Goal: Information Seeking & Learning: Learn about a topic

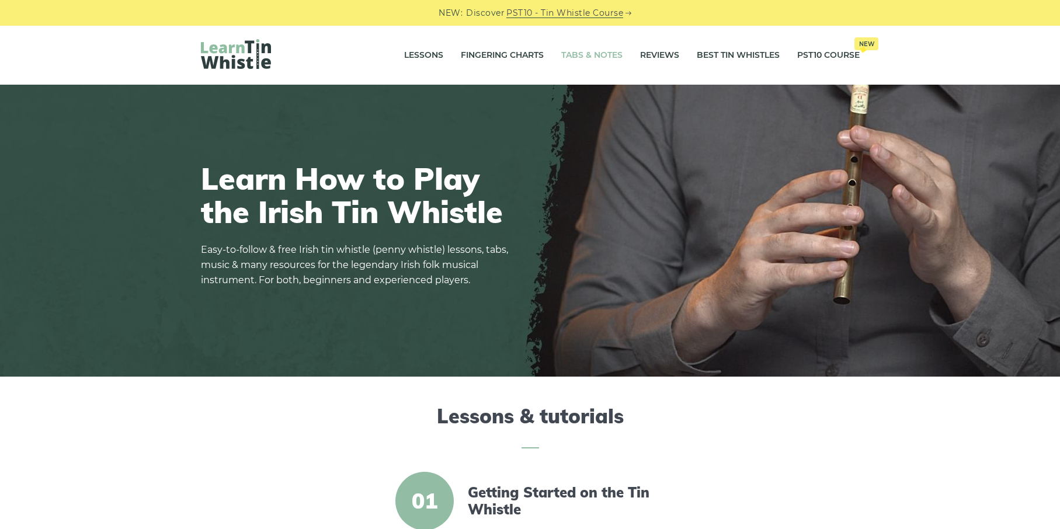
click at [598, 58] on link "Tabs & Notes" at bounding box center [591, 55] width 61 height 29
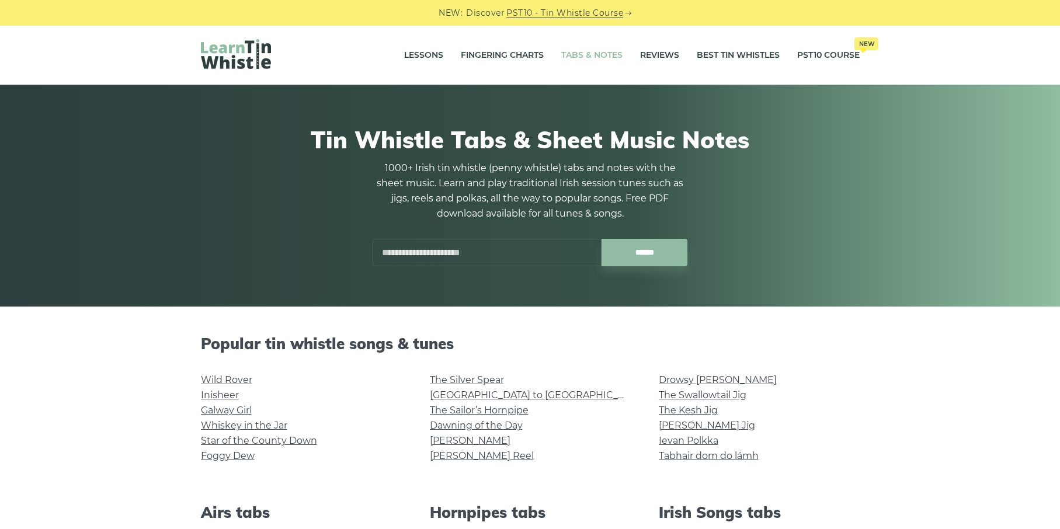
click at [433, 257] on input "text" at bounding box center [486, 252] width 229 height 27
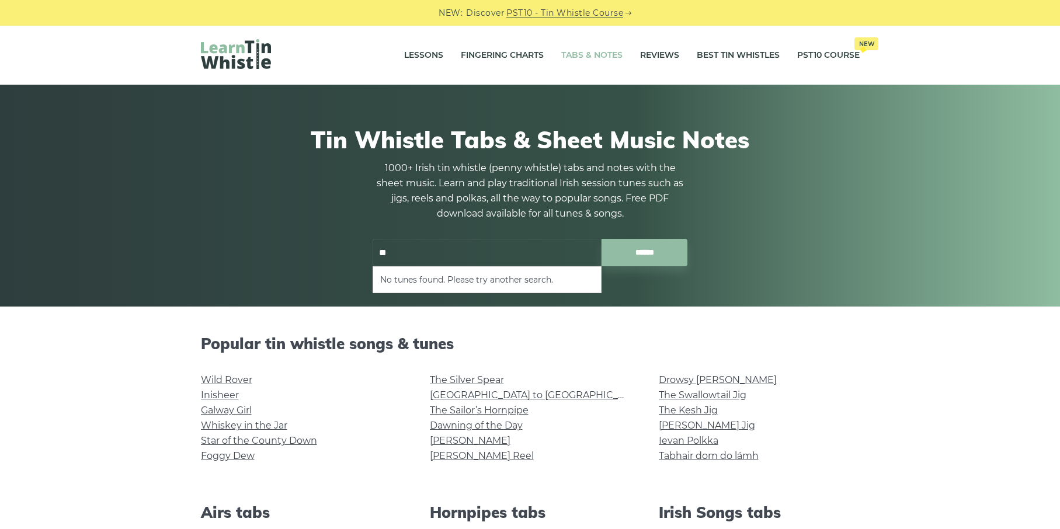
type input "*"
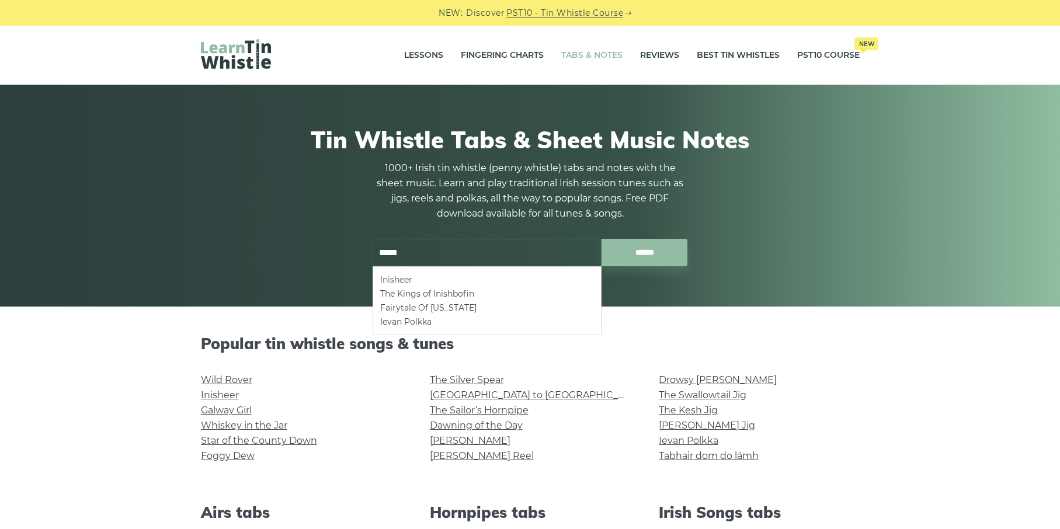
click at [423, 278] on li "Inisheer" at bounding box center [487, 280] width 214 height 14
type input "********"
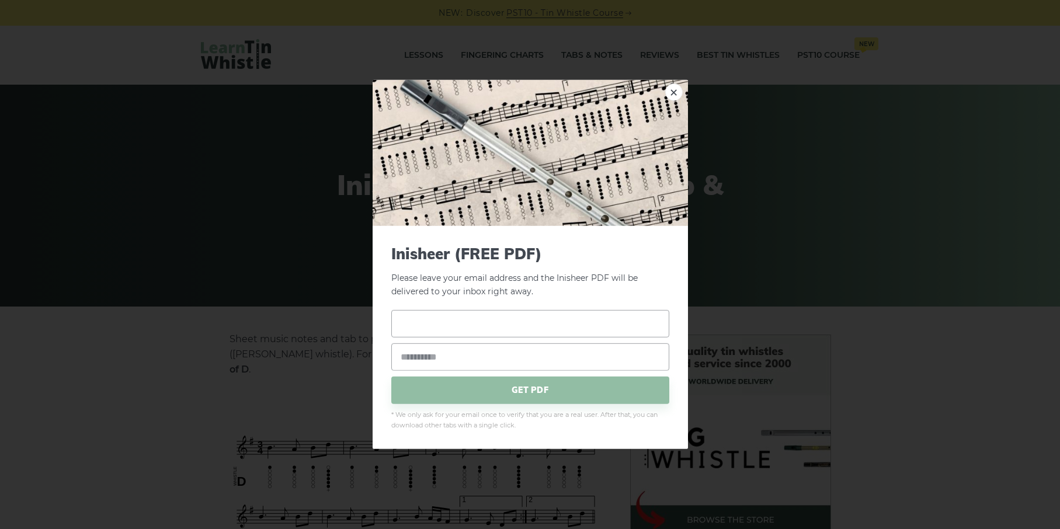
click at [487, 316] on input "text" at bounding box center [530, 322] width 278 height 27
type input "*****"
click at [452, 362] on input "email" at bounding box center [530, 356] width 278 height 27
type input "**********"
click at [478, 392] on span "GET PDF" at bounding box center [530, 389] width 278 height 27
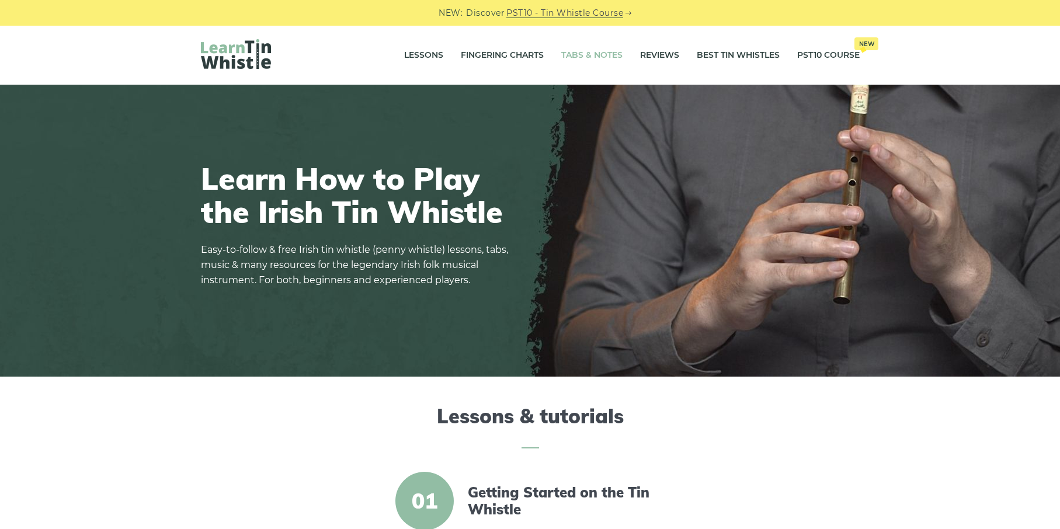
click at [573, 53] on link "Tabs & Notes" at bounding box center [591, 55] width 61 height 29
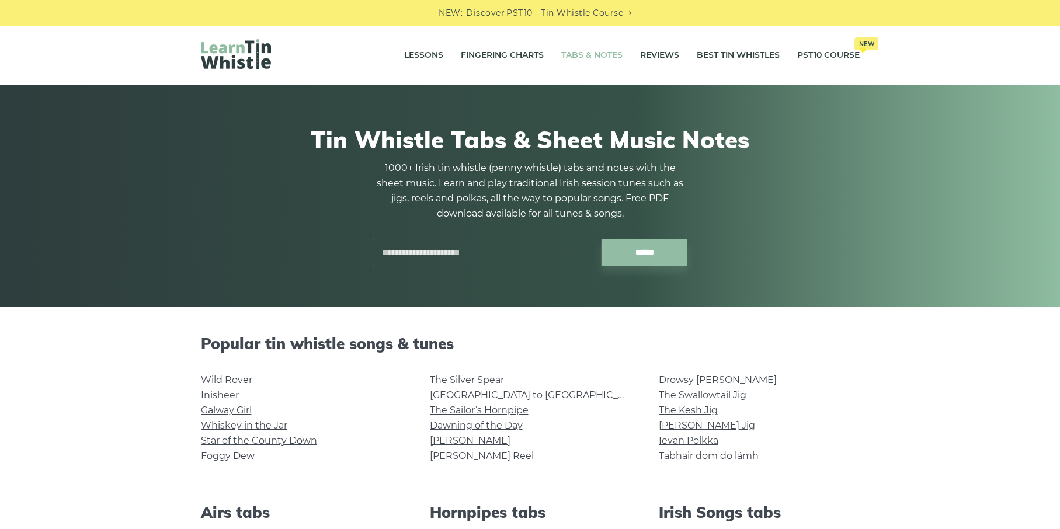
click at [441, 249] on input "text" at bounding box center [486, 252] width 229 height 27
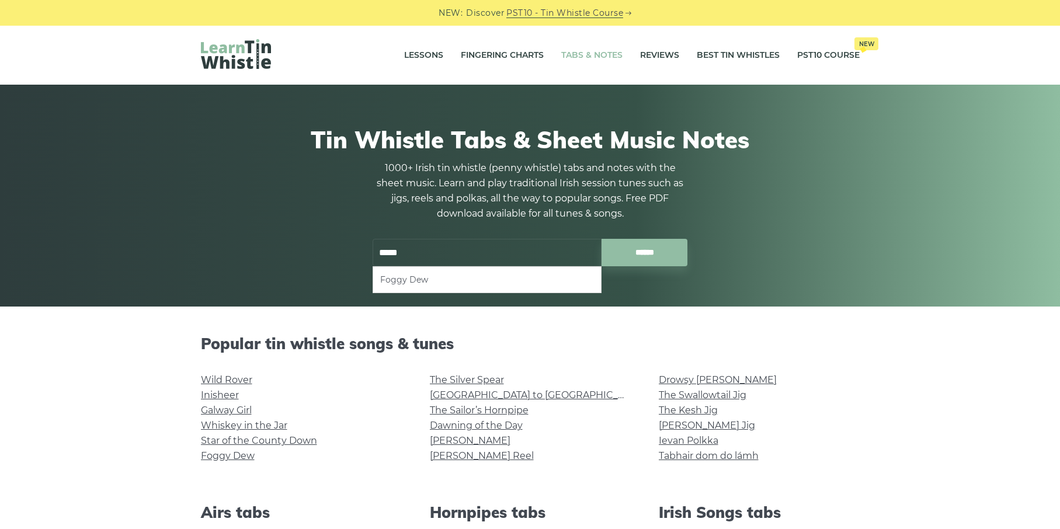
click at [414, 286] on li "Foggy Dew" at bounding box center [487, 280] width 214 height 14
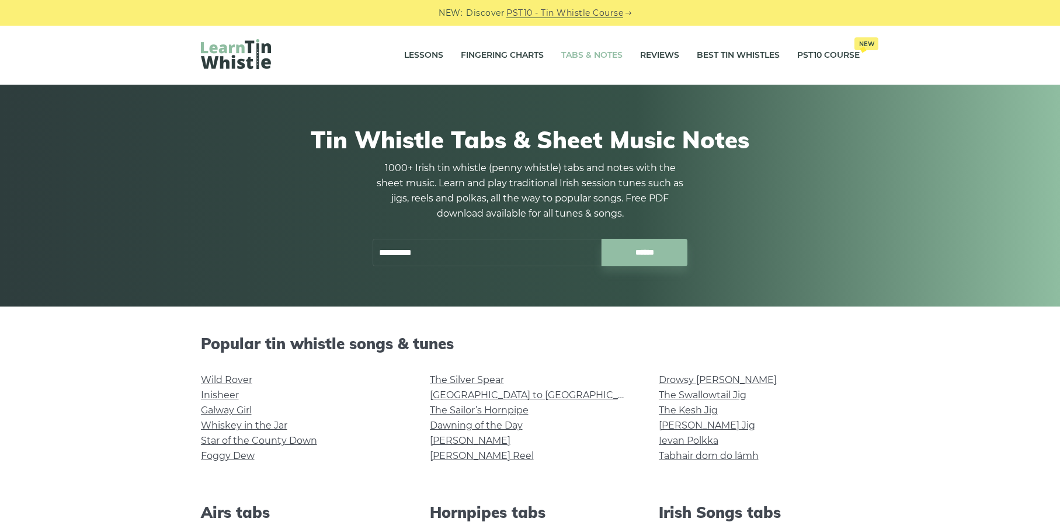
click at [454, 249] on input "*********" at bounding box center [486, 252] width 229 height 27
type input "*"
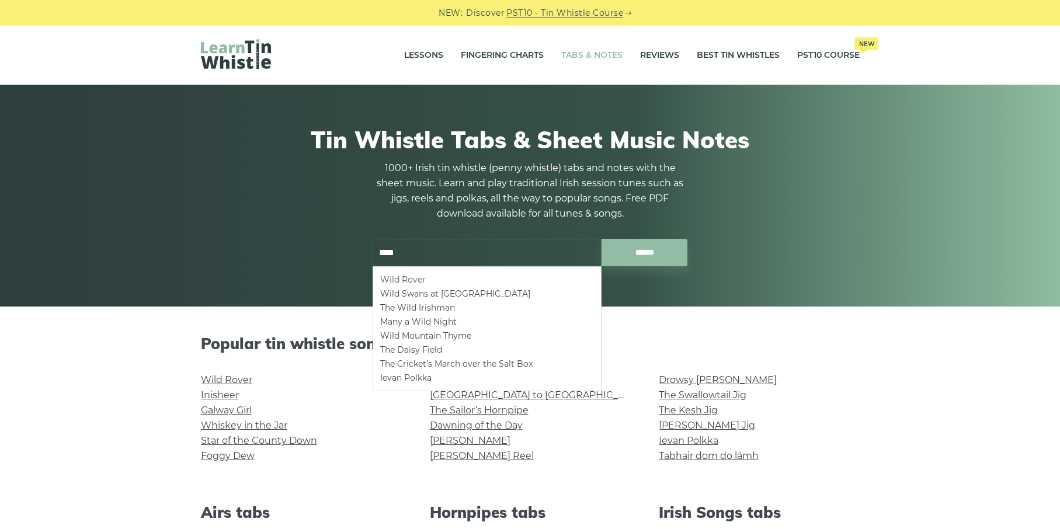
click at [400, 277] on li "Wild Rover" at bounding box center [487, 280] width 214 height 14
type input "**********"
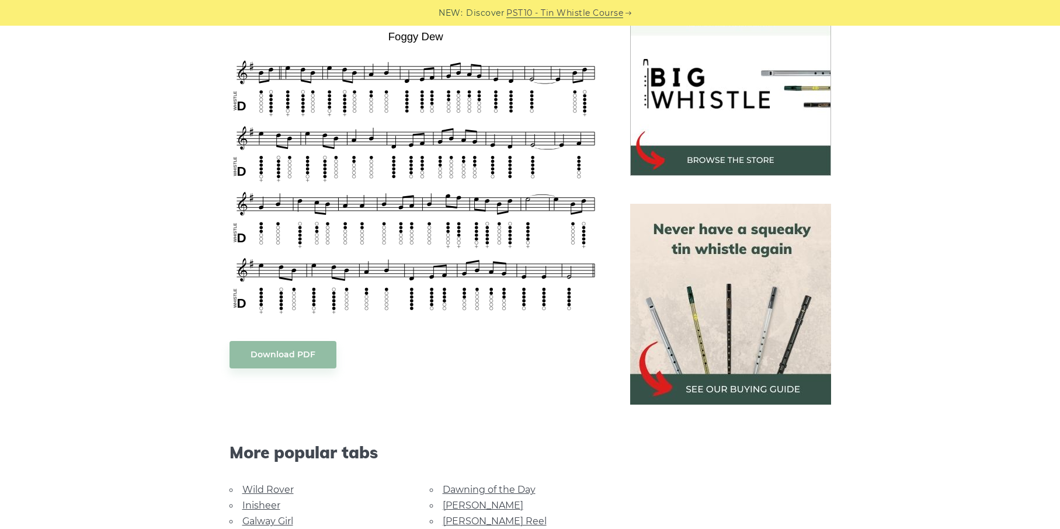
scroll to position [372, 0]
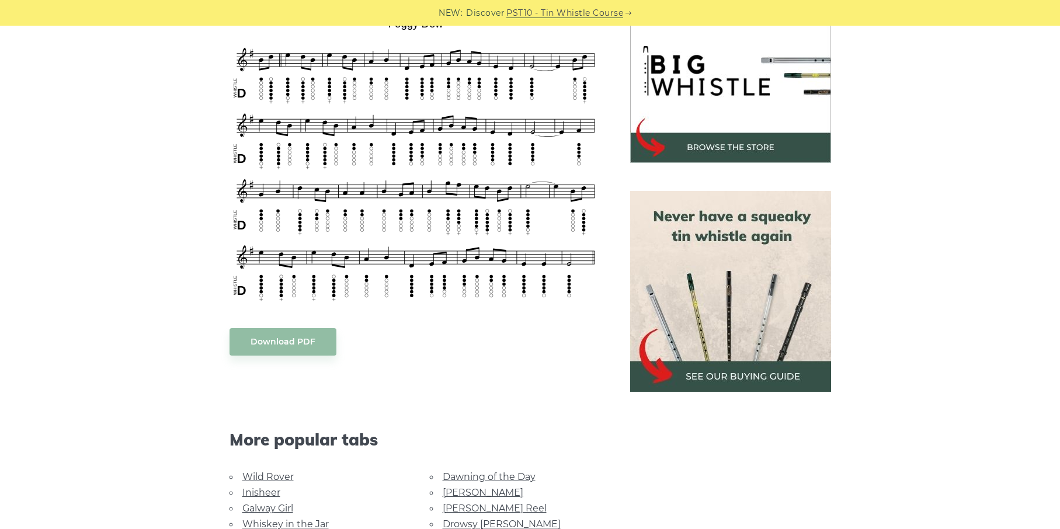
click at [441, 169] on img at bounding box center [415, 158] width 372 height 291
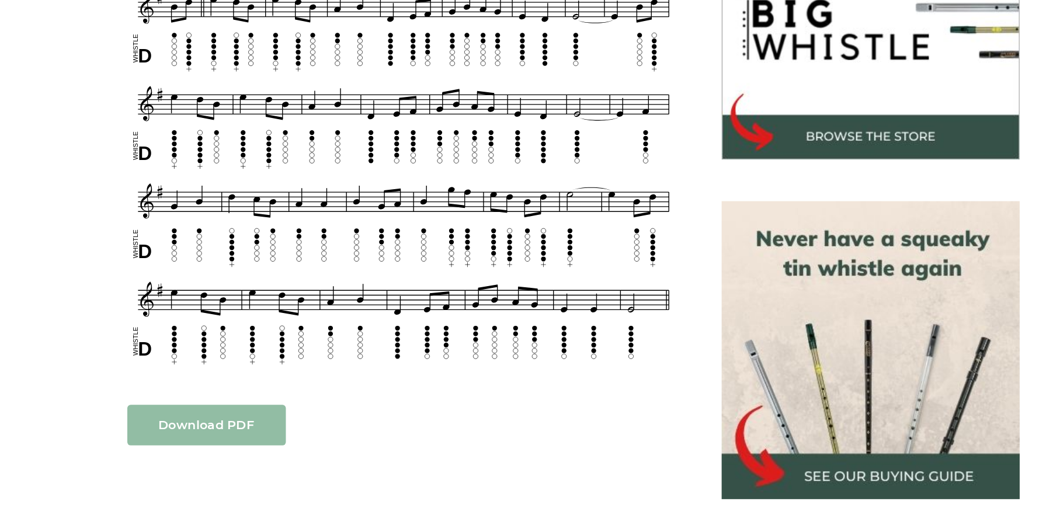
click at [270, 345] on link "Download PDF" at bounding box center [282, 341] width 107 height 27
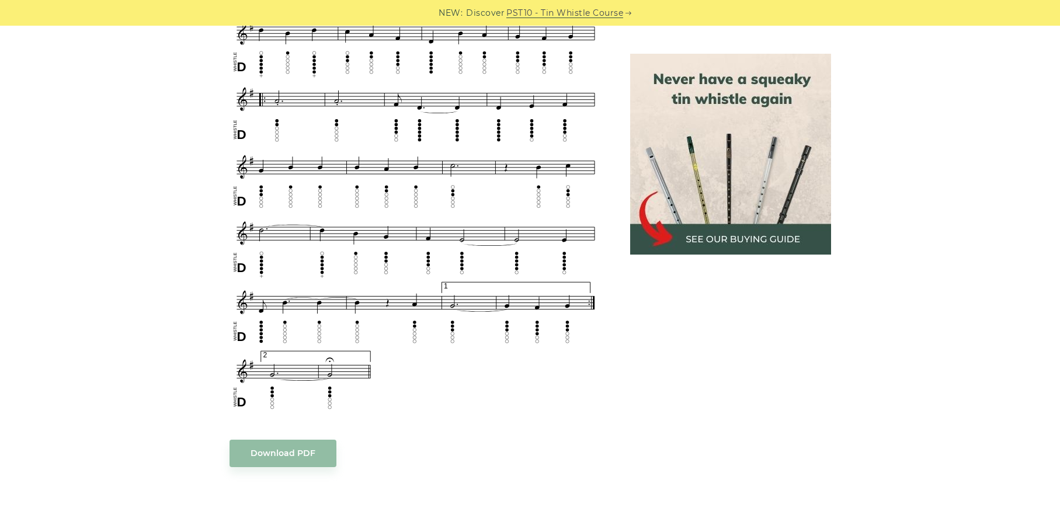
scroll to position [669, 0]
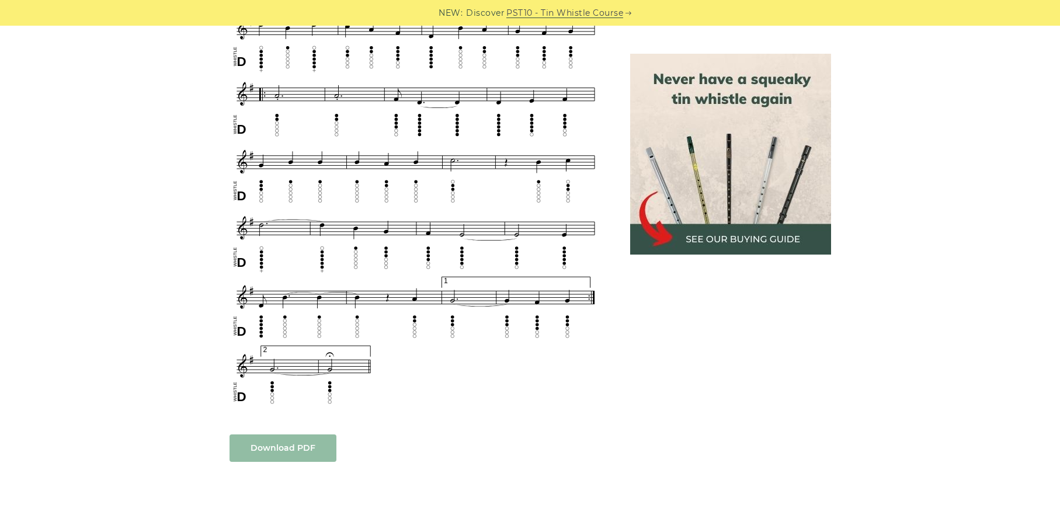
click at [297, 454] on link "Download PDF" at bounding box center [282, 447] width 107 height 27
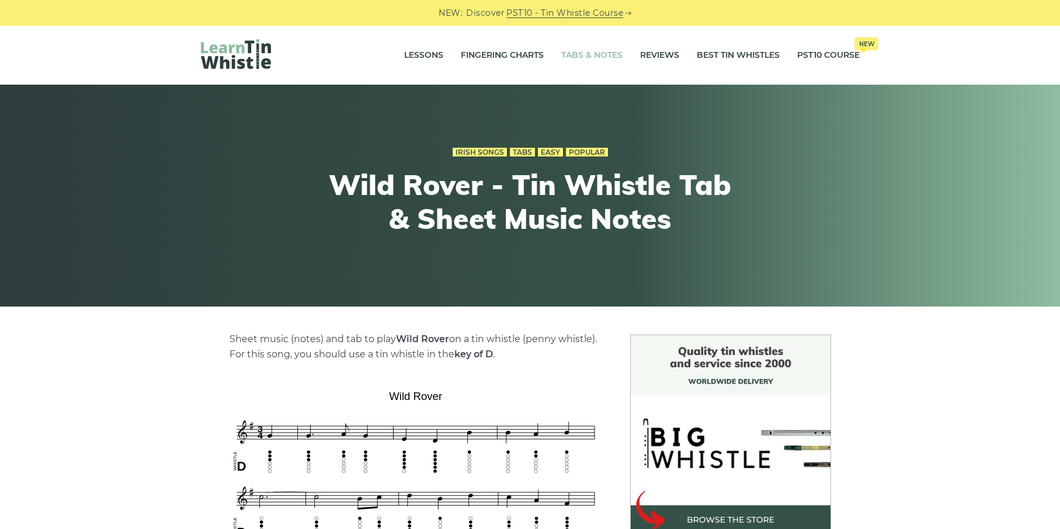
click at [604, 54] on link "Tabs & Notes" at bounding box center [591, 55] width 61 height 29
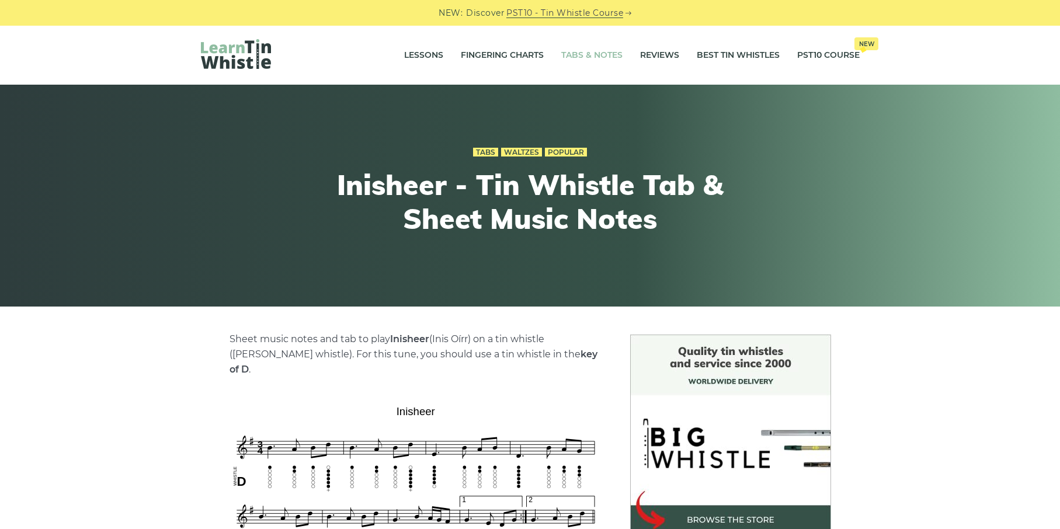
click at [598, 54] on link "Tabs & Notes" at bounding box center [591, 55] width 61 height 29
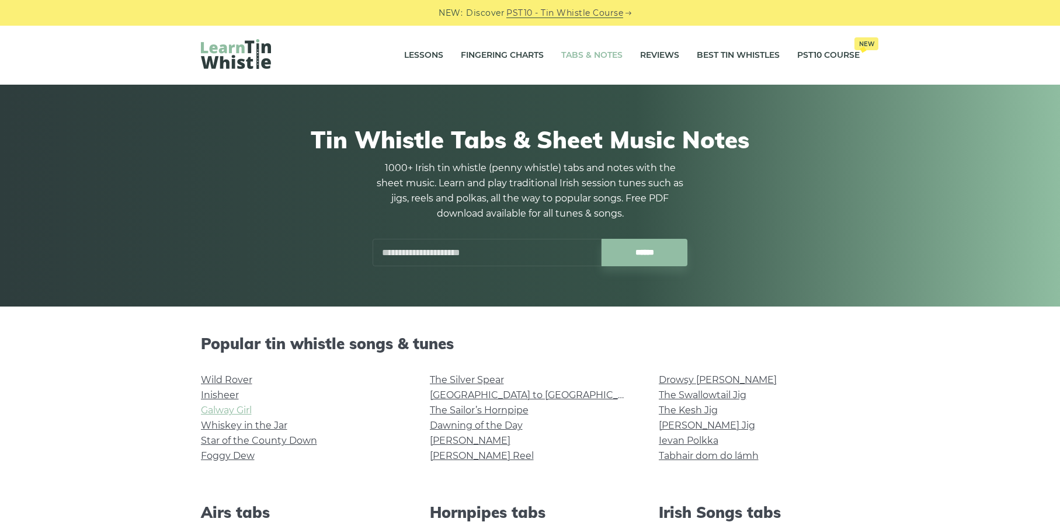
click at [234, 405] on link "Galway Girl" at bounding box center [226, 410] width 51 height 11
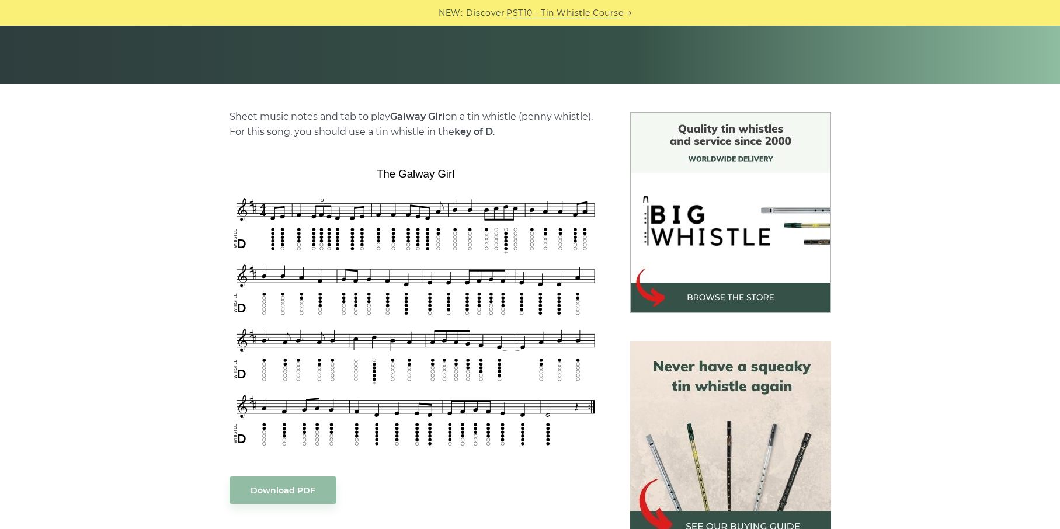
scroll to position [241, 0]
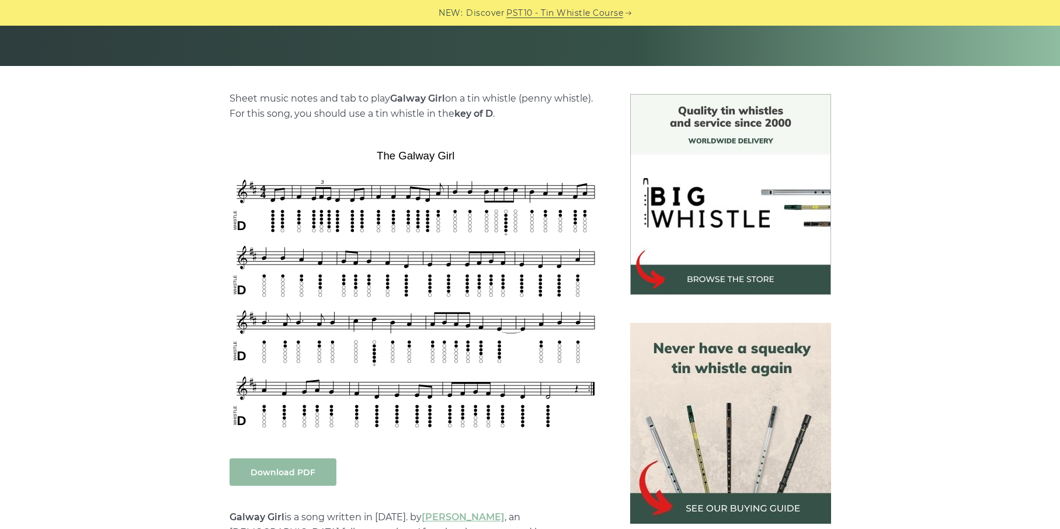
drag, startPoint x: 364, startPoint y: 258, endPoint x: 286, endPoint y: 468, distance: 224.0
click at [286, 468] on link "Download PDF" at bounding box center [282, 471] width 107 height 27
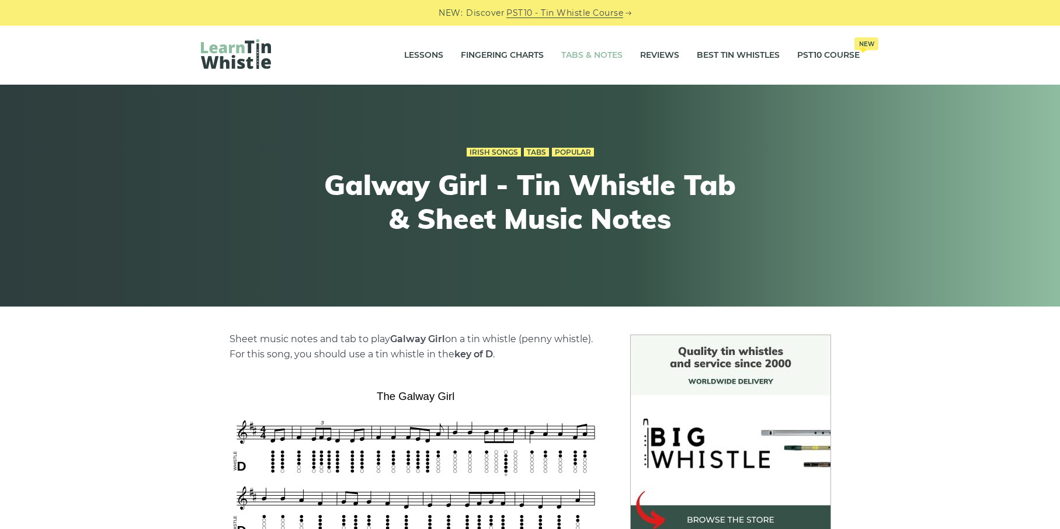
click at [571, 54] on link "Tabs & Notes" at bounding box center [591, 55] width 61 height 29
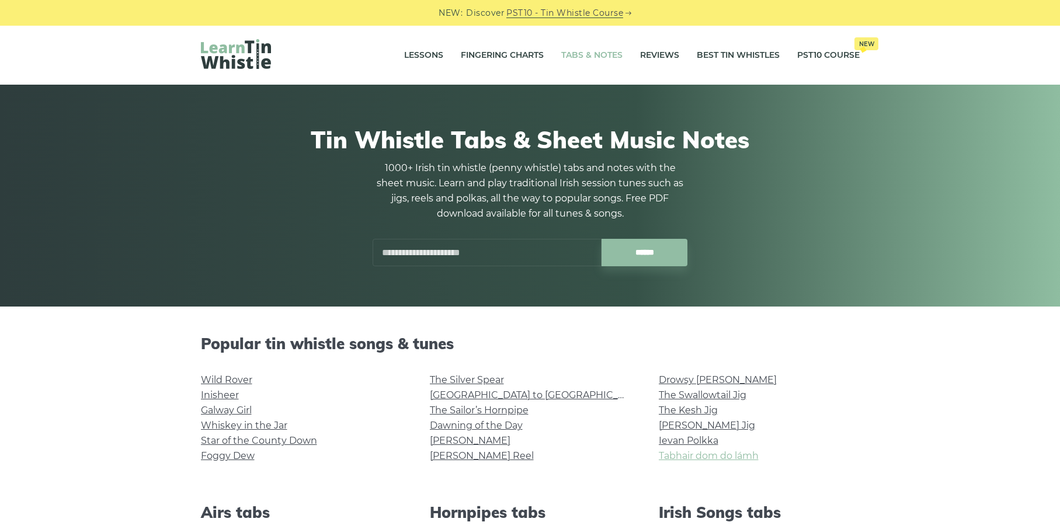
click at [668, 455] on link "Tabhair dom do lámh" at bounding box center [708, 455] width 100 height 11
click at [679, 444] on link "Ievan Polkka" at bounding box center [688, 440] width 60 height 11
click at [663, 454] on link "Tabhair dom do lámh" at bounding box center [708, 455] width 100 height 11
click at [692, 438] on link "Ievan Polkka" at bounding box center [688, 440] width 60 height 11
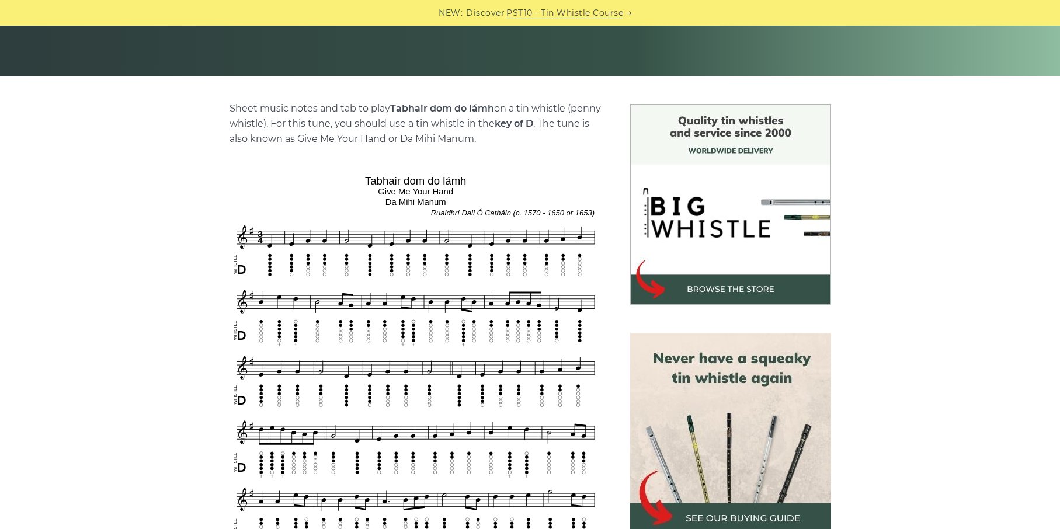
scroll to position [205, 0]
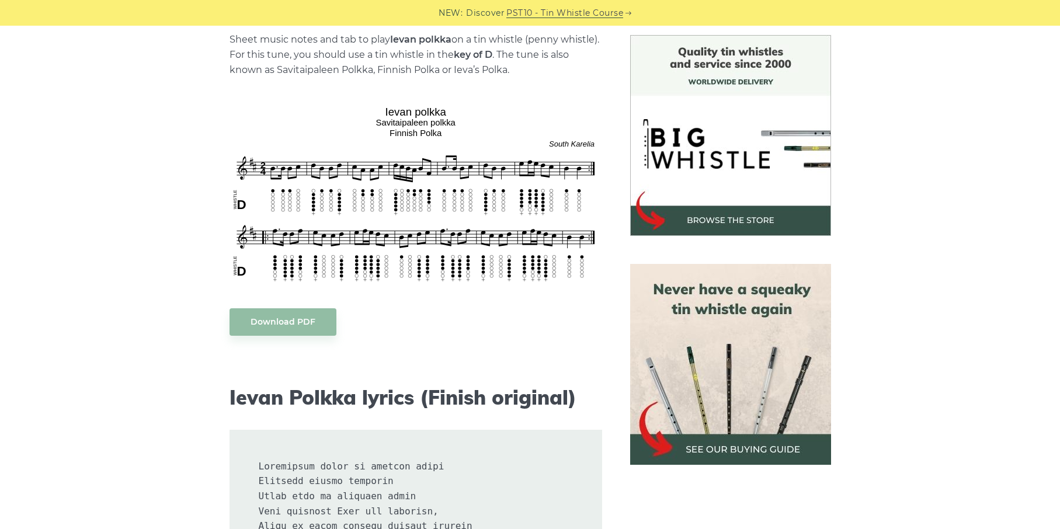
scroll to position [341, 0]
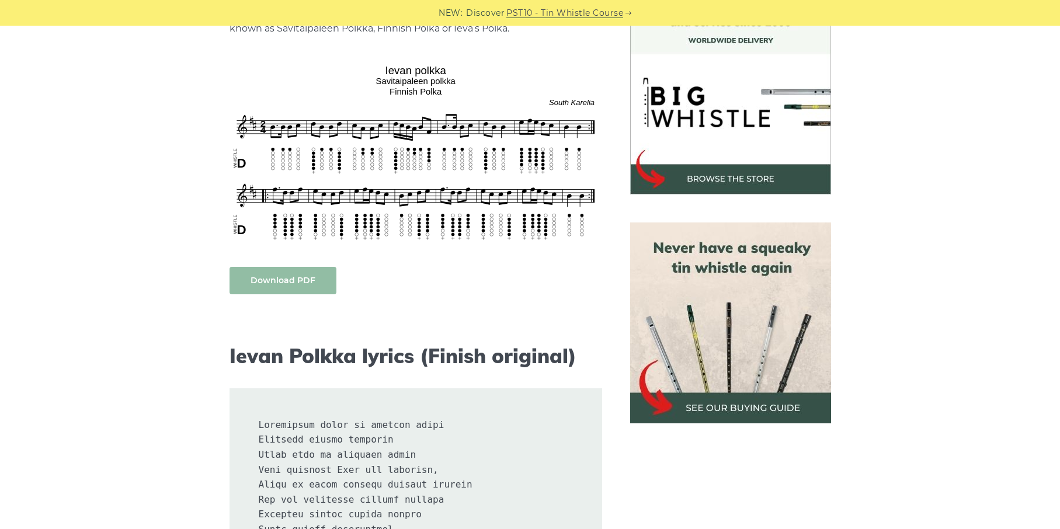
click at [296, 271] on link "Download PDF" at bounding box center [282, 280] width 107 height 27
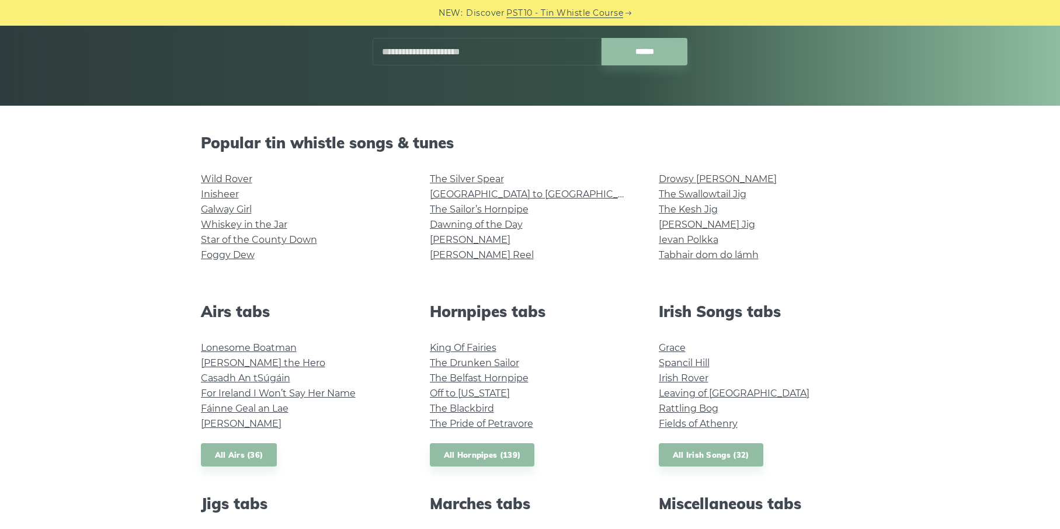
scroll to position [203, 0]
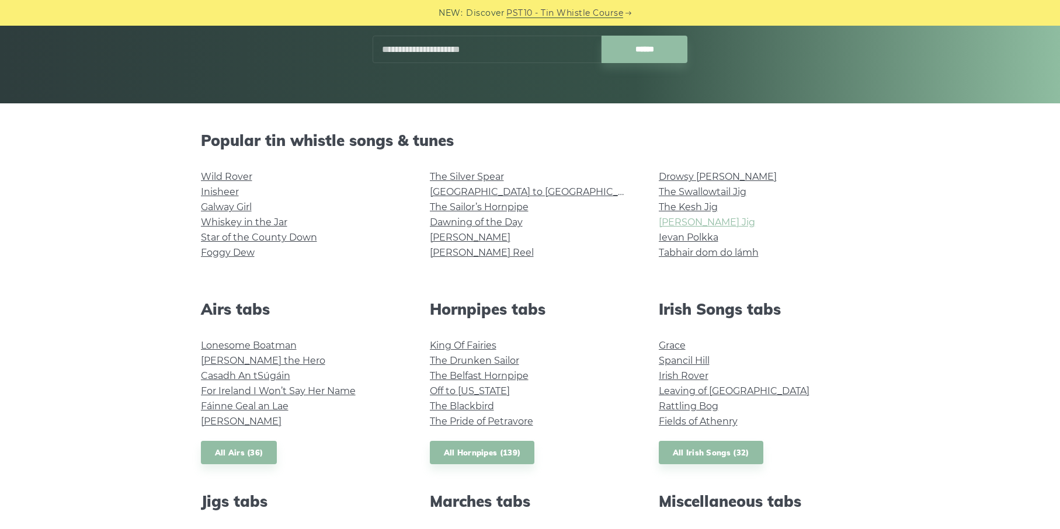
click at [696, 217] on link "[PERSON_NAME] Jig" at bounding box center [706, 222] width 96 height 11
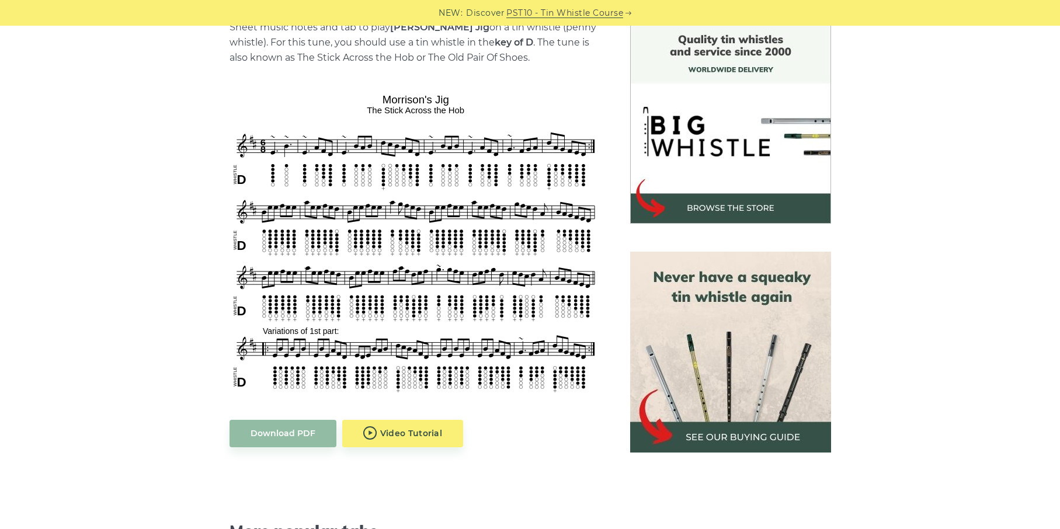
scroll to position [314, 0]
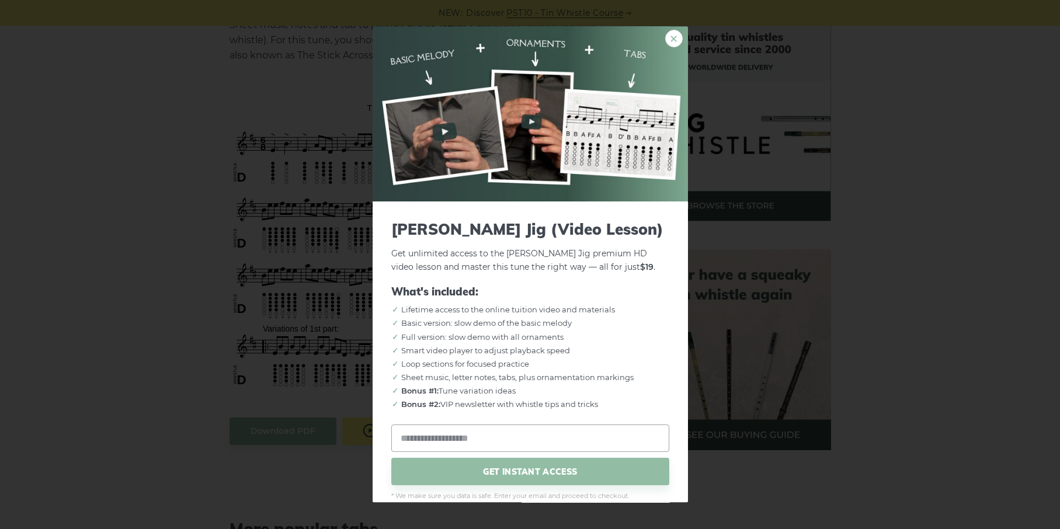
click at [665, 35] on link "×" at bounding box center [674, 39] width 18 height 18
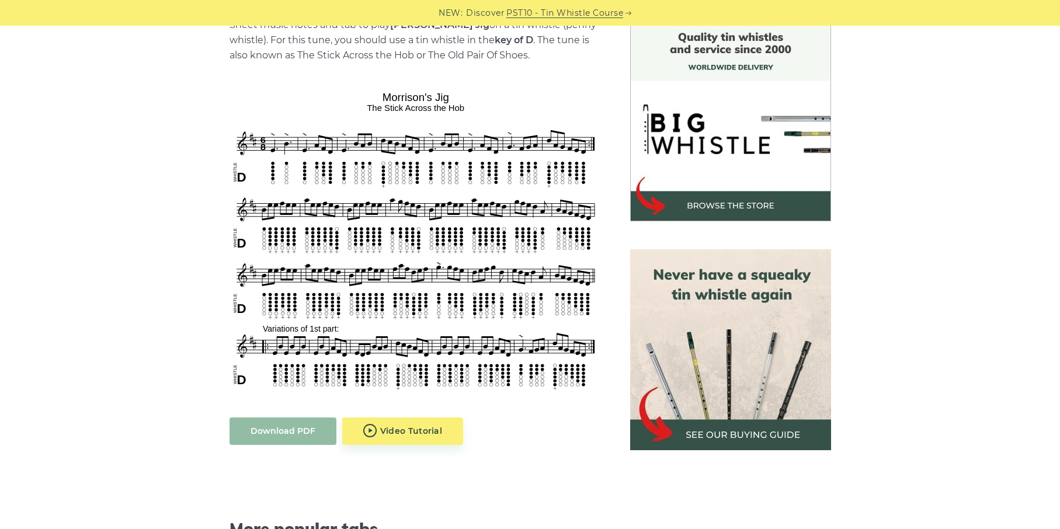
click at [259, 438] on link "Download PDF" at bounding box center [282, 430] width 107 height 27
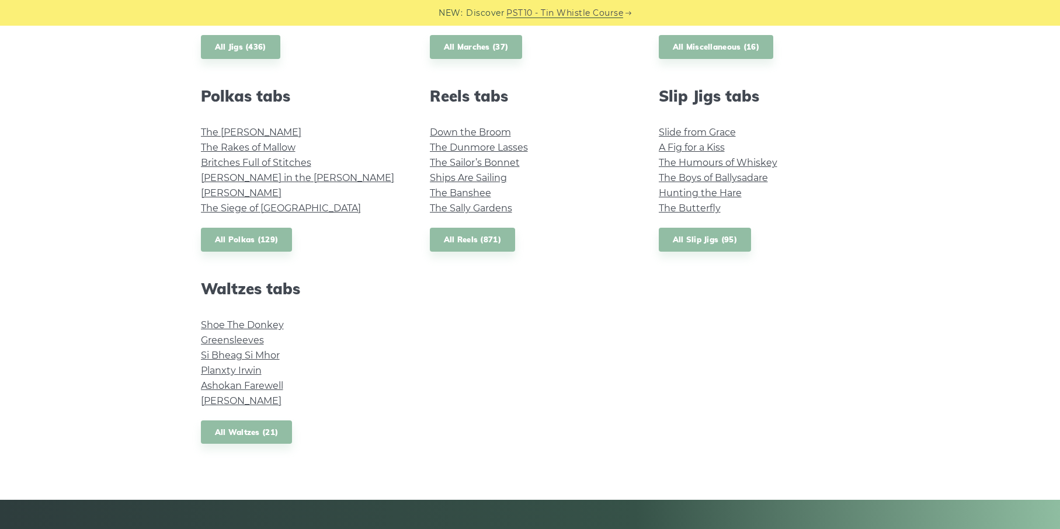
scroll to position [799, 0]
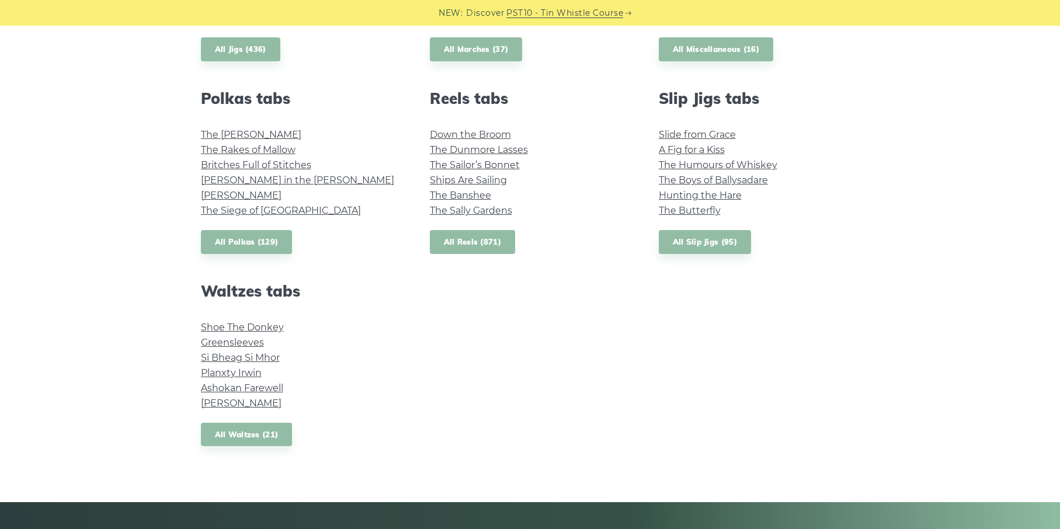
click at [432, 239] on link "All Reels (871)" at bounding box center [473, 242] width 86 height 24
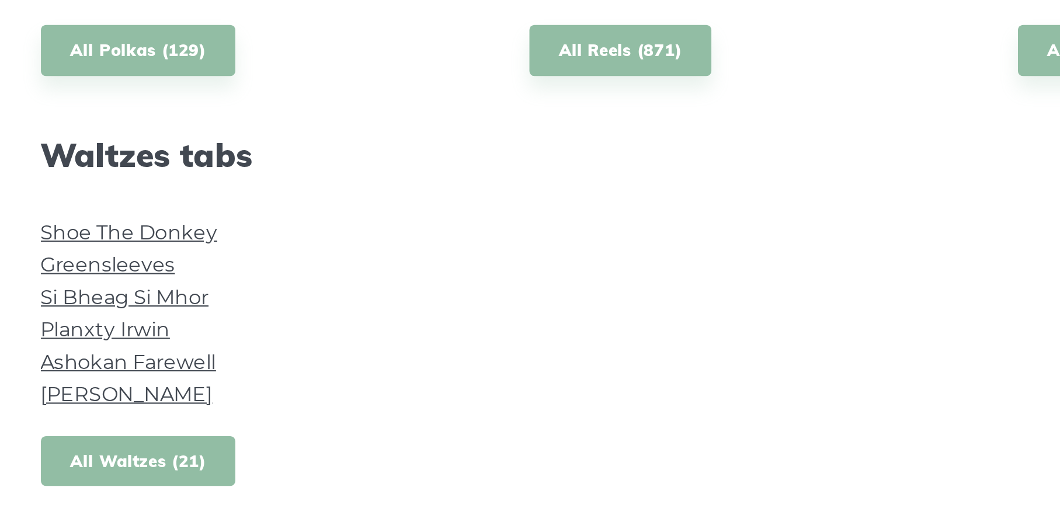
click at [280, 428] on link "All Waltzes (21)" at bounding box center [247, 435] width 92 height 24
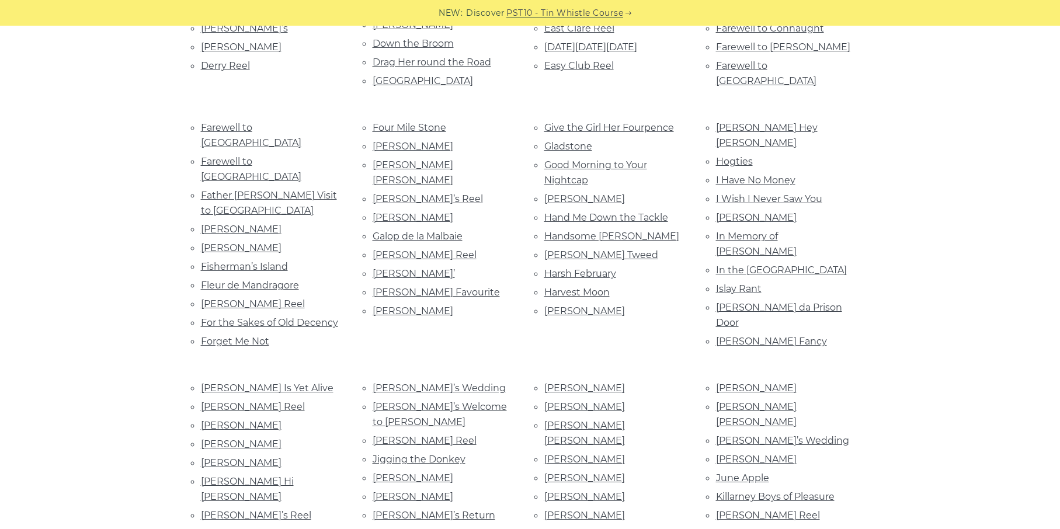
scroll to position [942, 0]
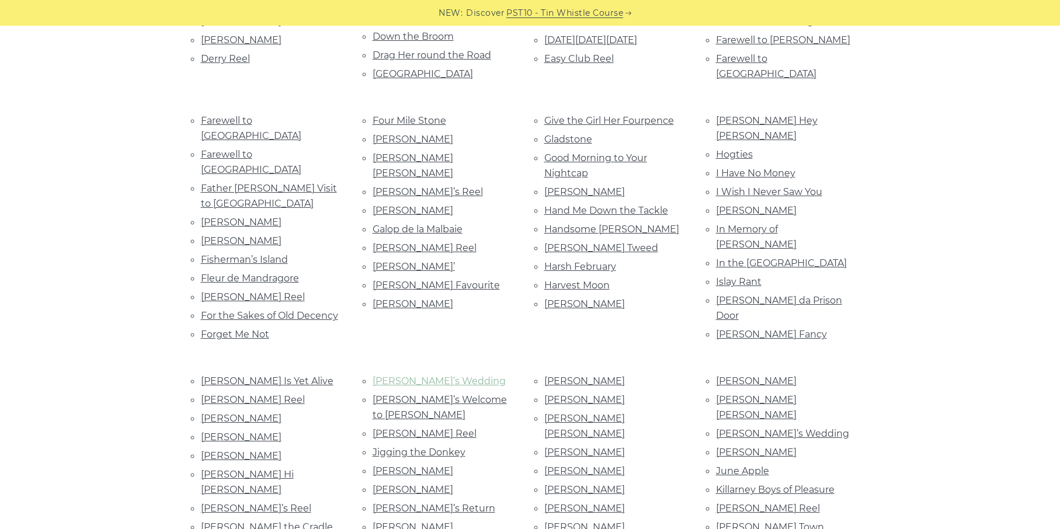
click at [389, 375] on link "Jenny’s Wedding" at bounding box center [438, 380] width 133 height 11
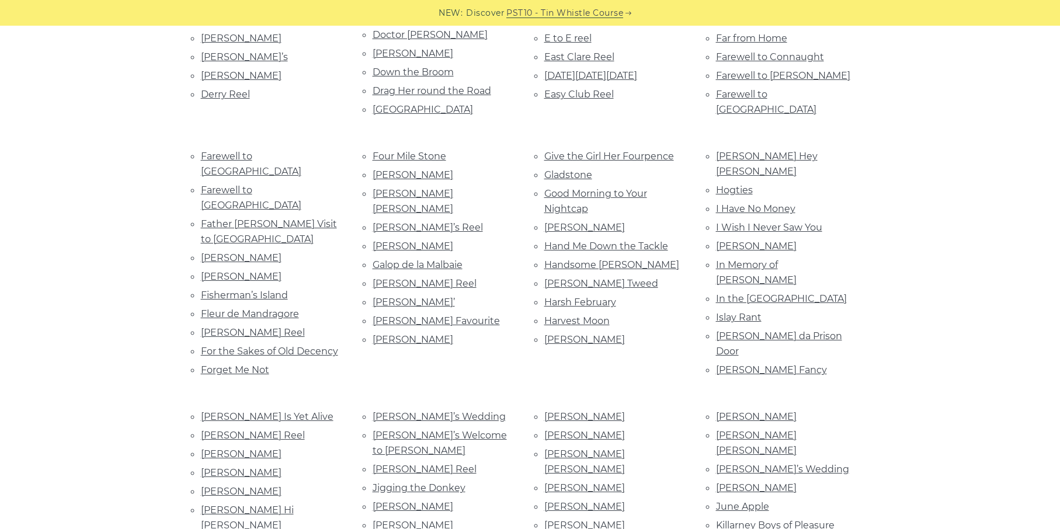
scroll to position [0, 0]
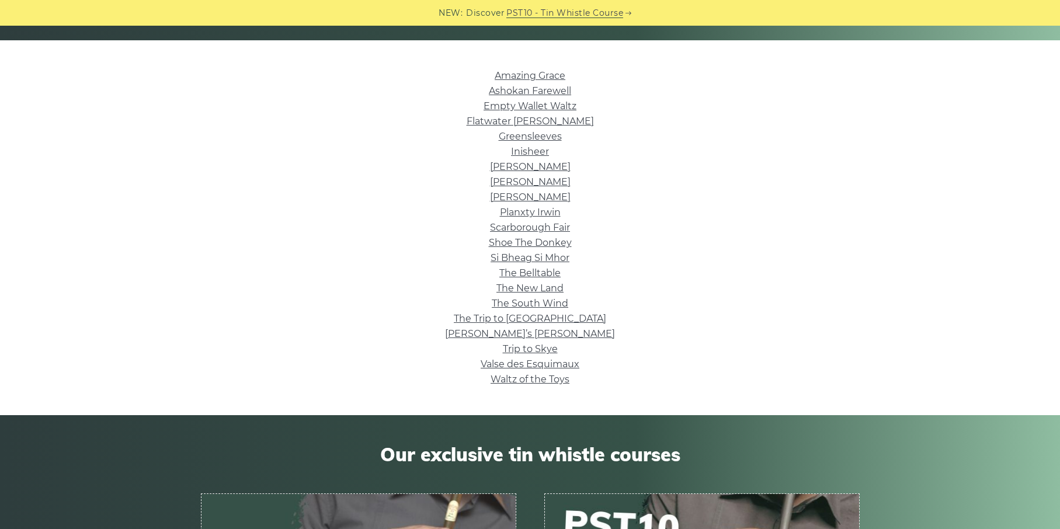
scroll to position [273, 0]
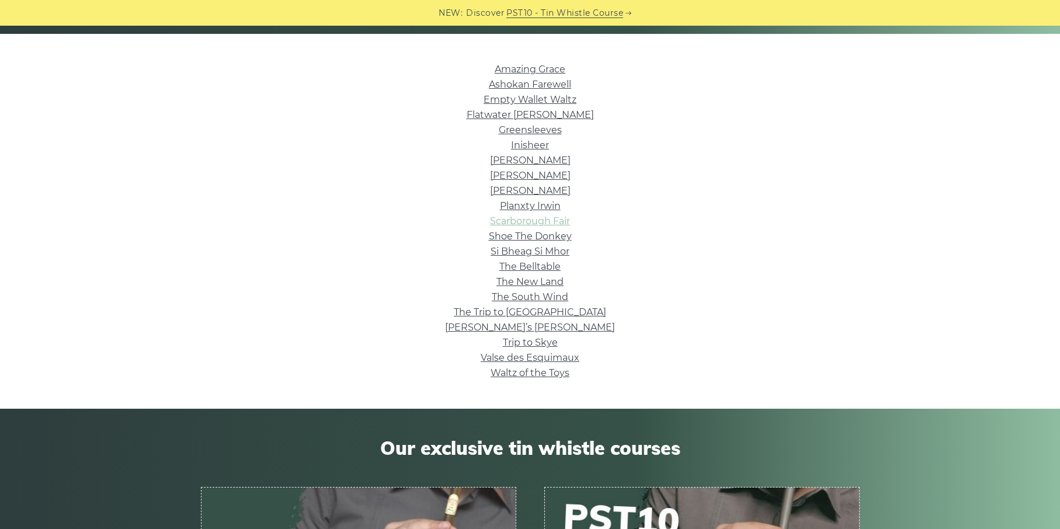
click at [517, 221] on link "Scarborough Fair" at bounding box center [530, 220] width 80 height 11
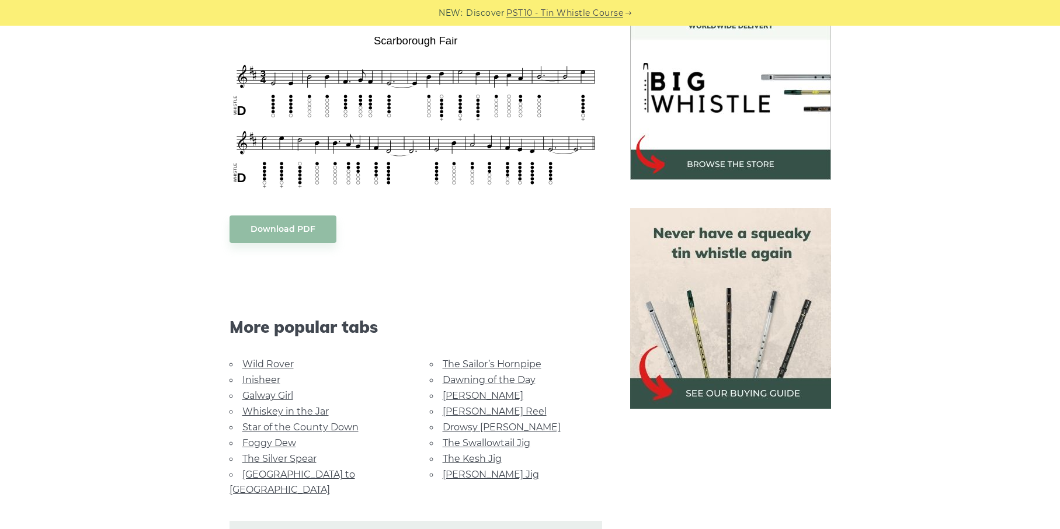
scroll to position [357, 0]
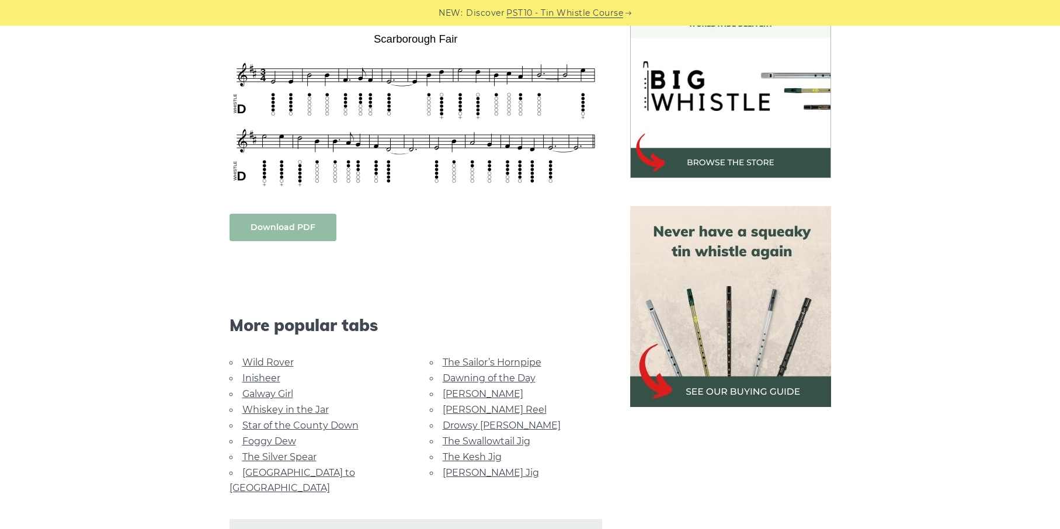
click at [287, 221] on link "Download PDF" at bounding box center [282, 227] width 107 height 27
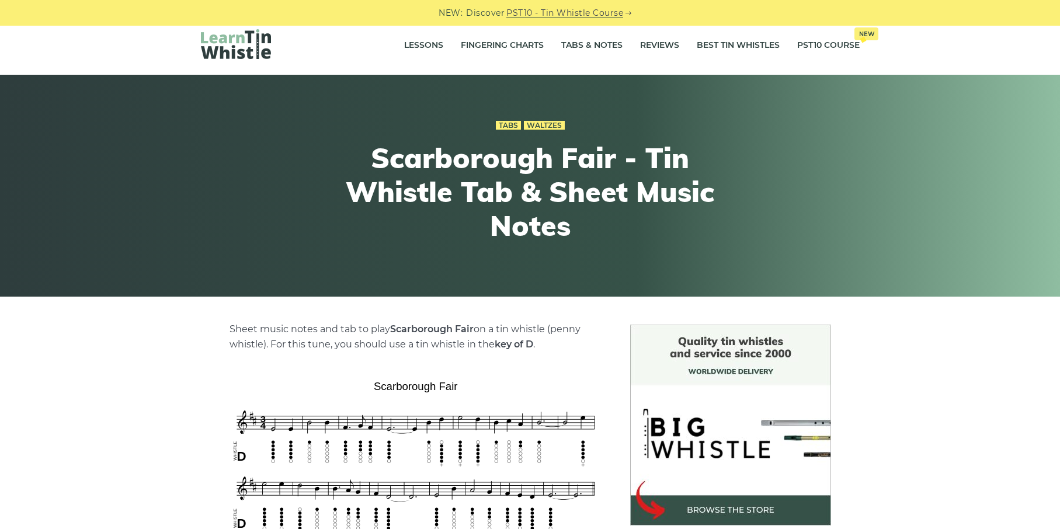
scroll to position [0, 0]
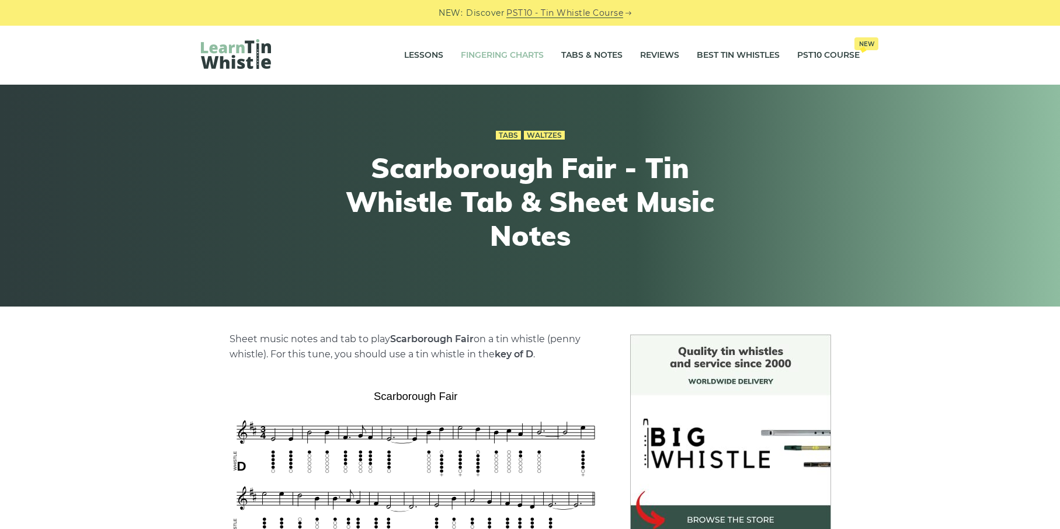
click at [484, 44] on link "Fingering Charts" at bounding box center [502, 55] width 83 height 29
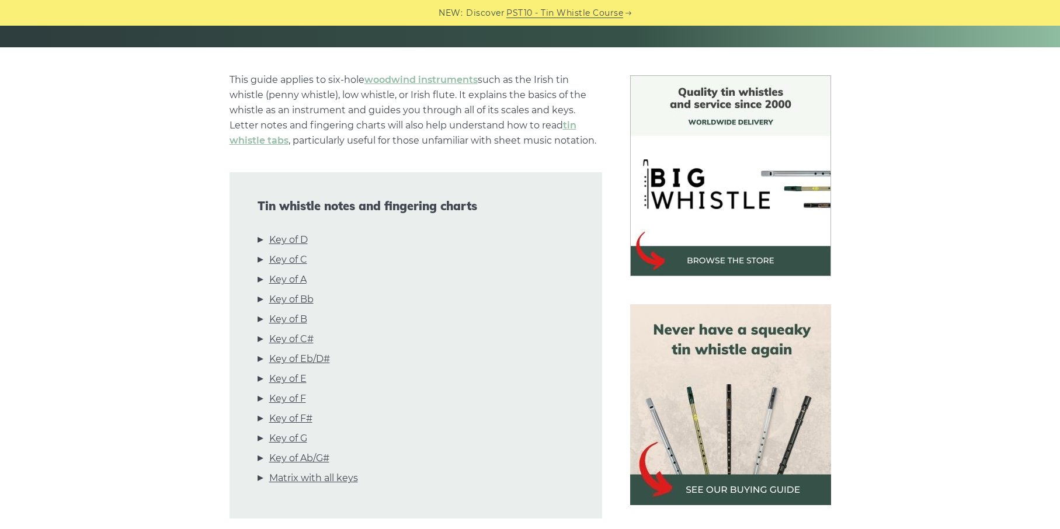
scroll to position [349, 0]
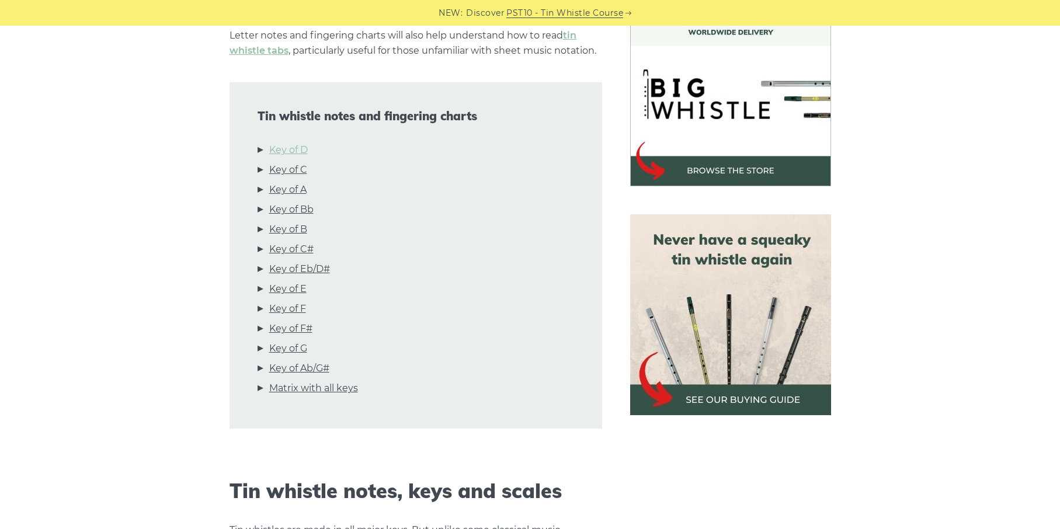
click at [289, 155] on link "Key of D" at bounding box center [288, 149] width 39 height 15
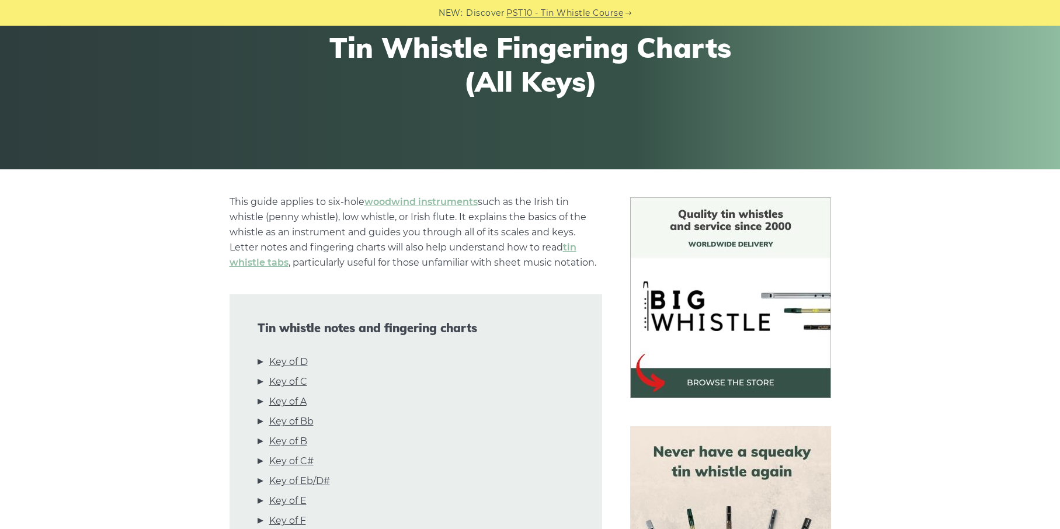
scroll to position [0, 0]
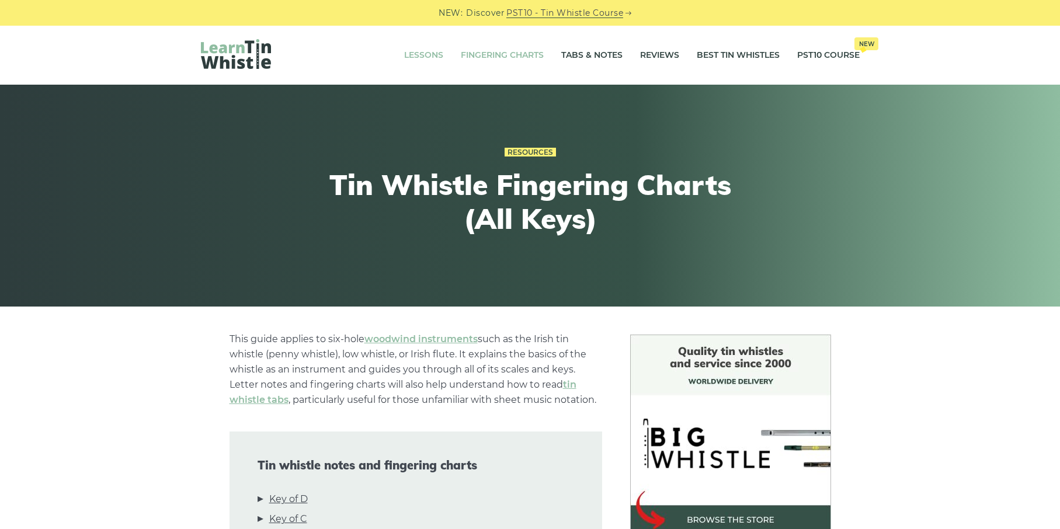
click at [416, 51] on link "Lessons" at bounding box center [423, 55] width 39 height 29
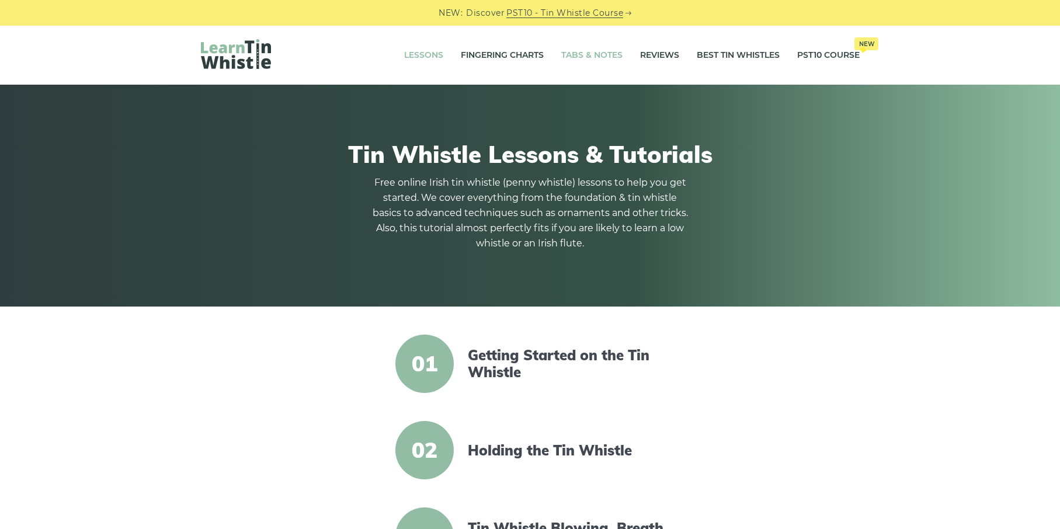
click at [570, 45] on link "Tabs & Notes" at bounding box center [591, 55] width 61 height 29
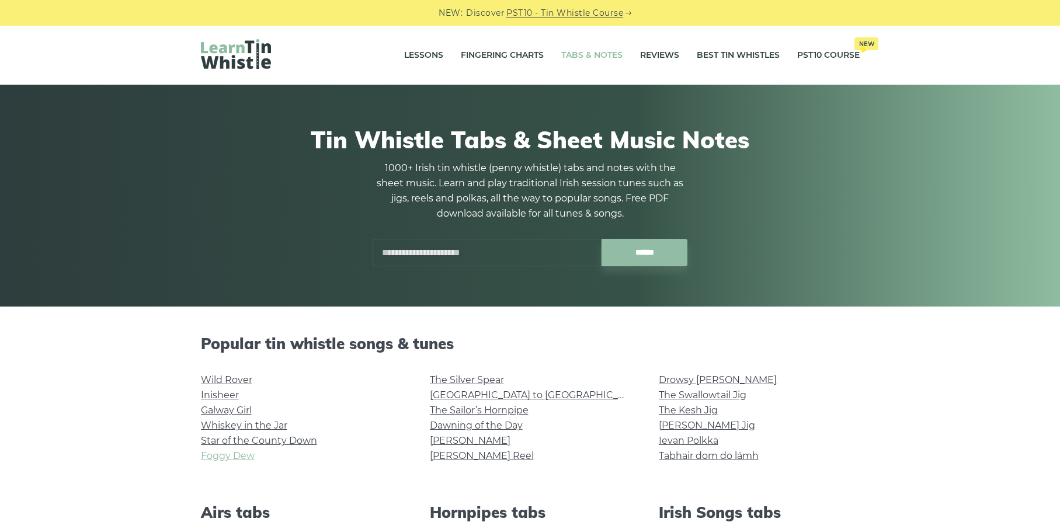
click at [220, 461] on link "Foggy Dew" at bounding box center [228, 455] width 54 height 11
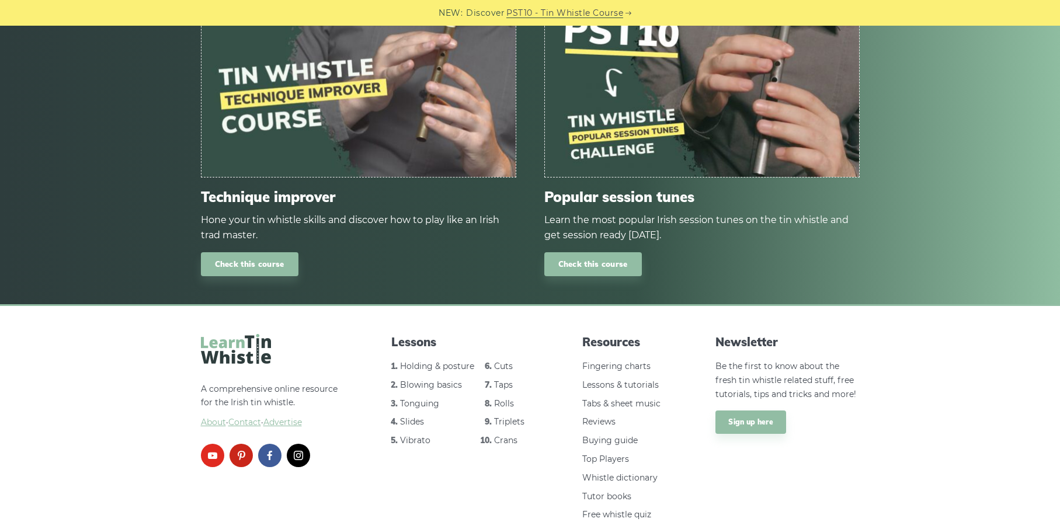
scroll to position [1251, 0]
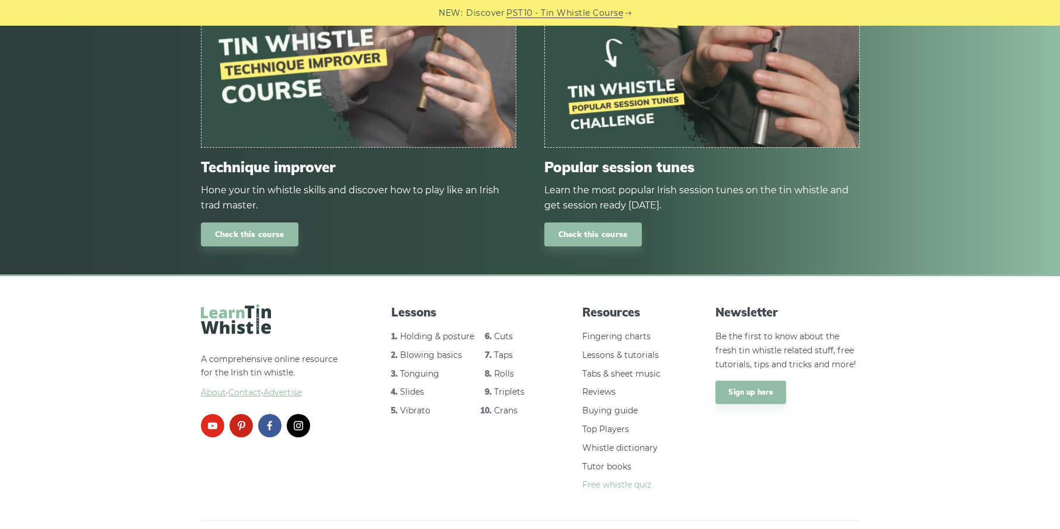
click at [646, 479] on link "Free whistle quiz" at bounding box center [616, 484] width 69 height 11
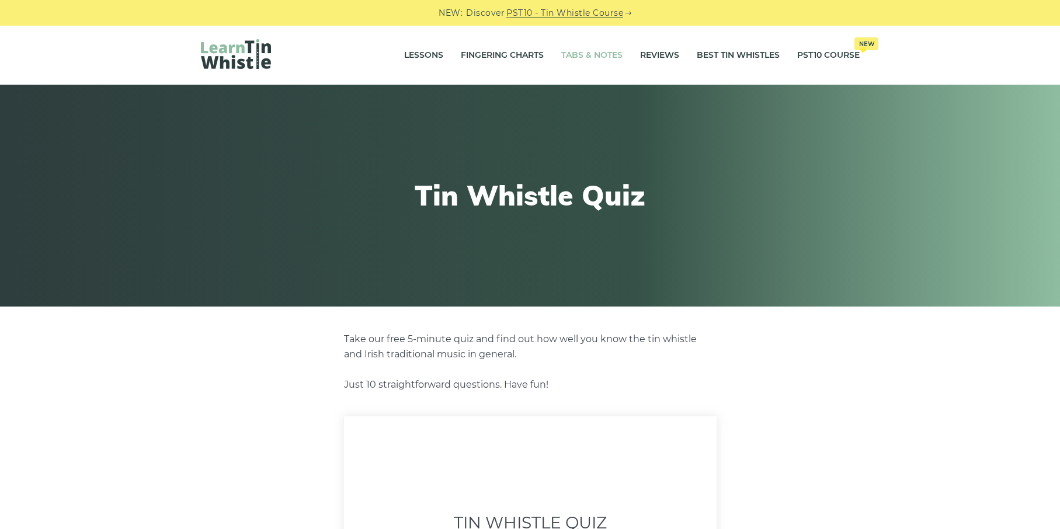
click at [584, 53] on link "Tabs & Notes" at bounding box center [591, 55] width 61 height 29
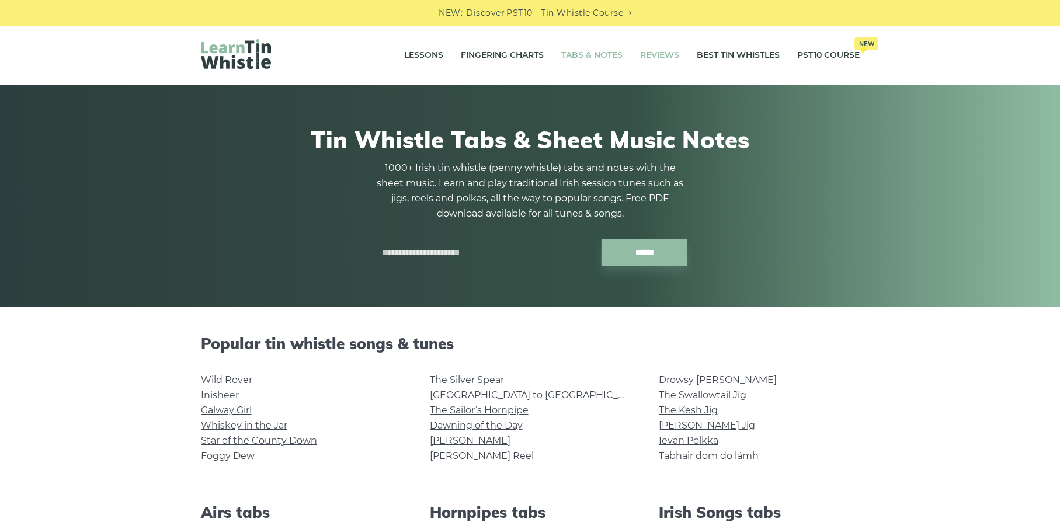
click at [644, 45] on link "Reviews" at bounding box center [659, 55] width 39 height 29
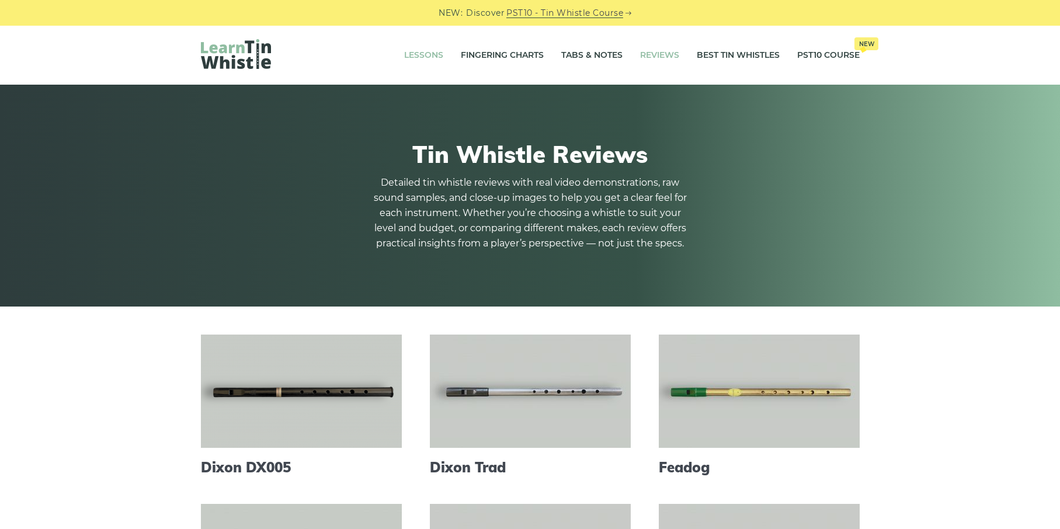
click at [413, 61] on link "Lessons" at bounding box center [423, 55] width 39 height 29
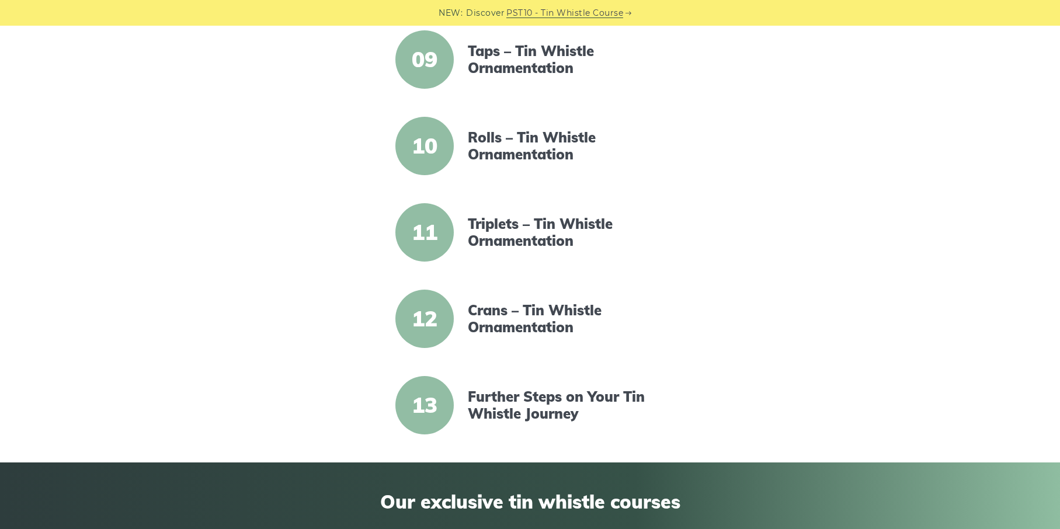
scroll to position [998, 0]
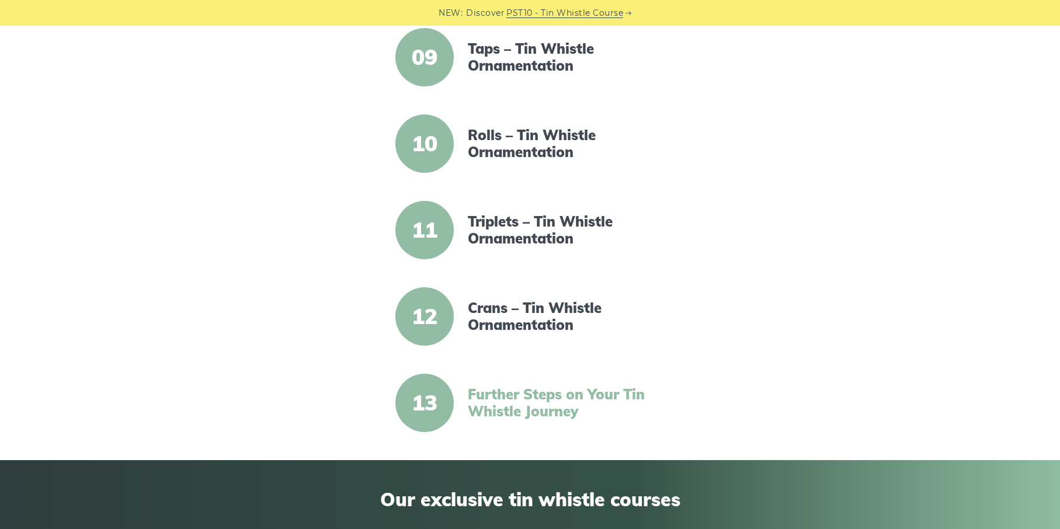
click at [528, 398] on link "Further Steps on Your Tin Whistle Journey" at bounding box center [568, 403] width 201 height 34
